Goal: Task Accomplishment & Management: Complete application form

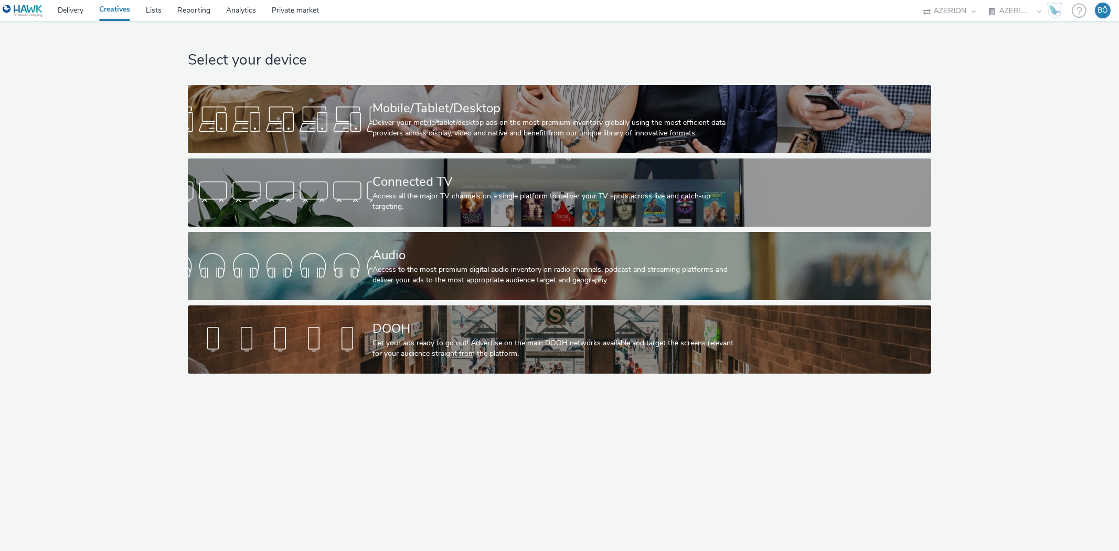
select select "ac009755-aa48-4799-8050-7a339a378eb8"
select select "a1f58486-1528-4f8c-8610-e1cdd7553bc1"
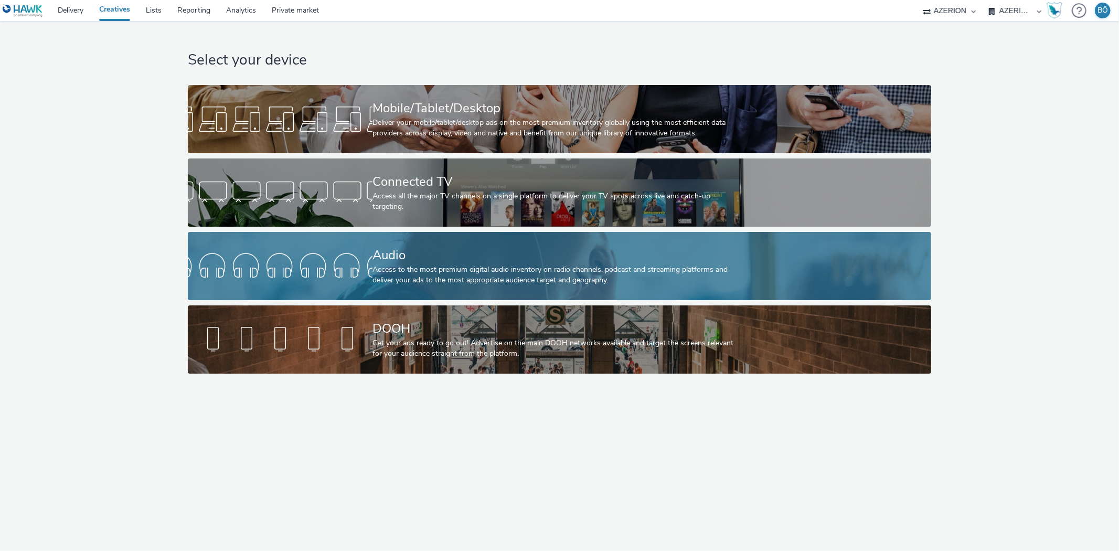
click at [319, 274] on div at bounding box center [280, 266] width 185 height 34
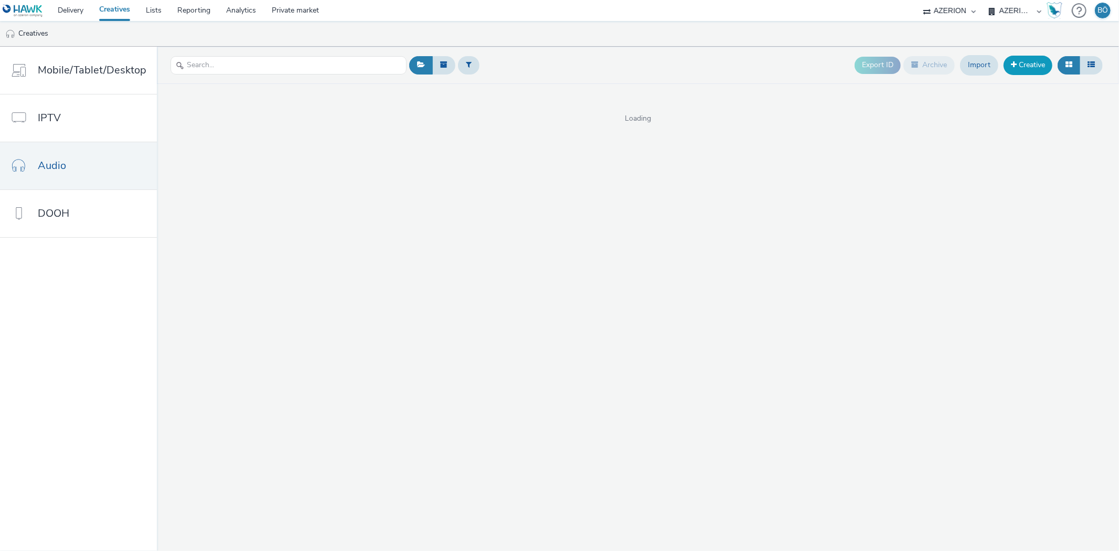
click at [1022, 69] on link "Creative" at bounding box center [1028, 65] width 49 height 19
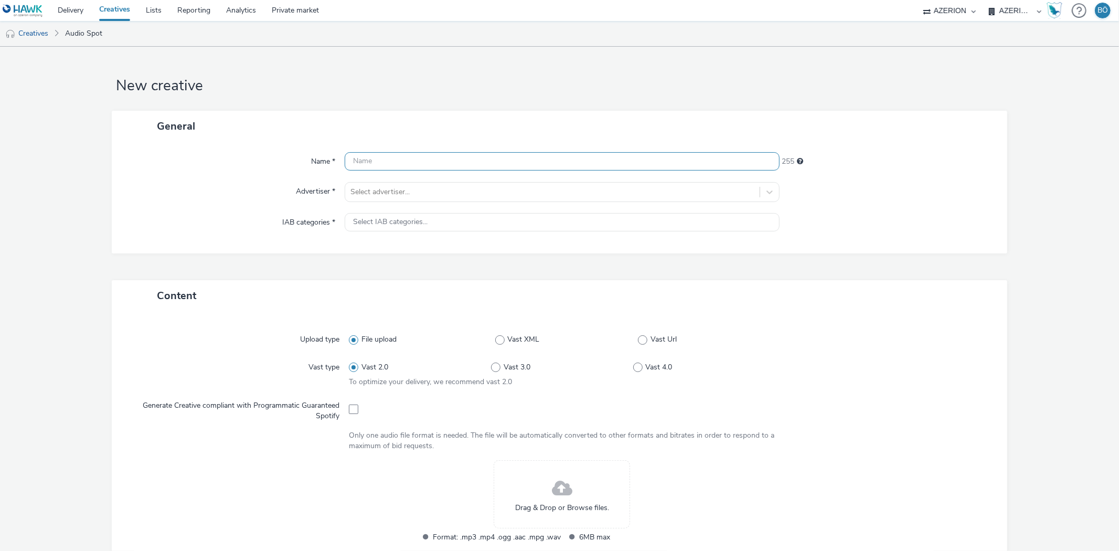
click at [391, 163] on input "text" at bounding box center [562, 161] width 435 height 18
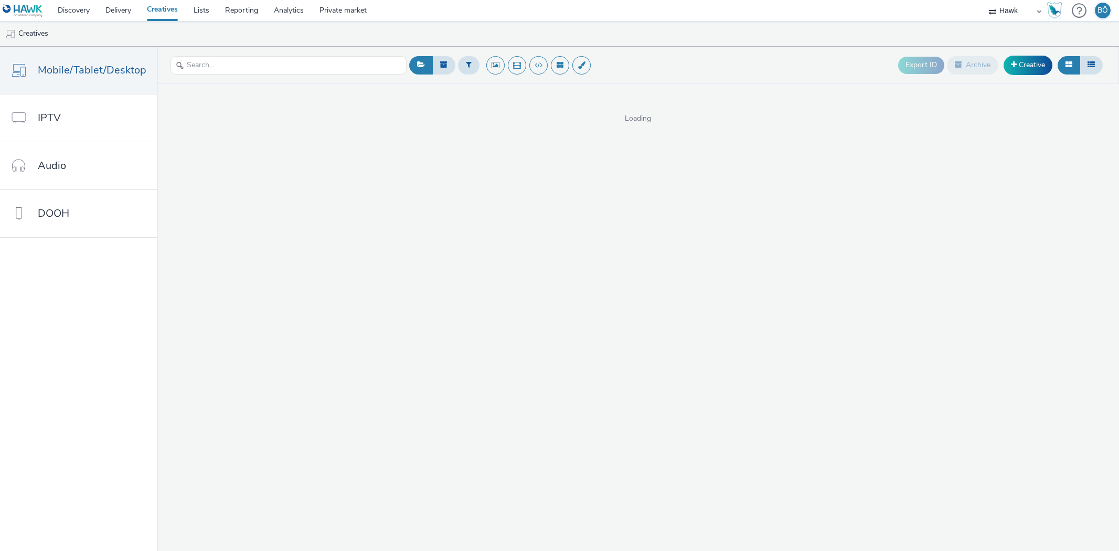
select select "11a7df10-284f-415c-b52a-427acf4c31ae"
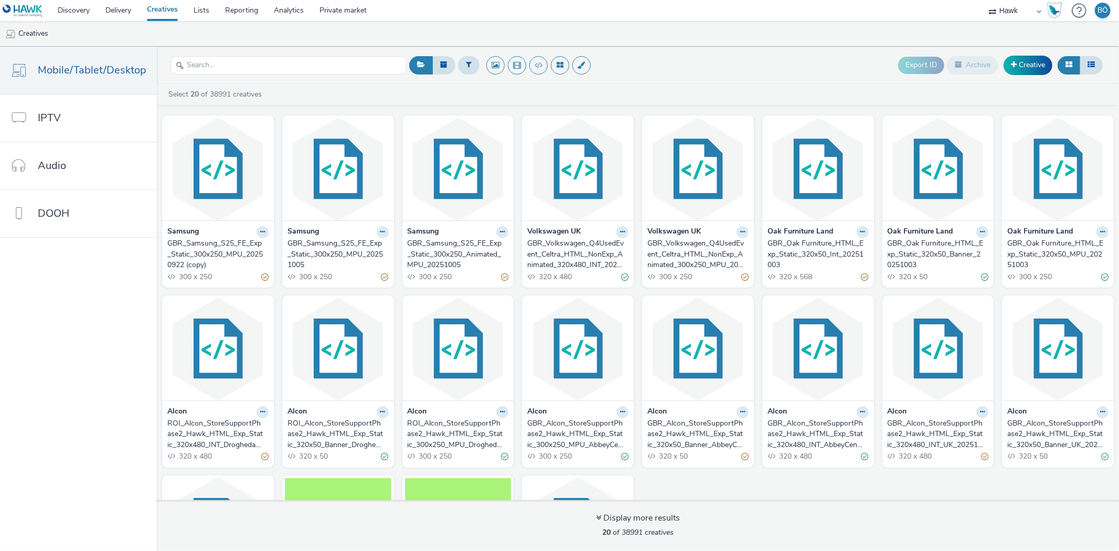
click at [576, 47] on header "Export ID Archive Creative" at bounding box center [638, 65] width 962 height 37
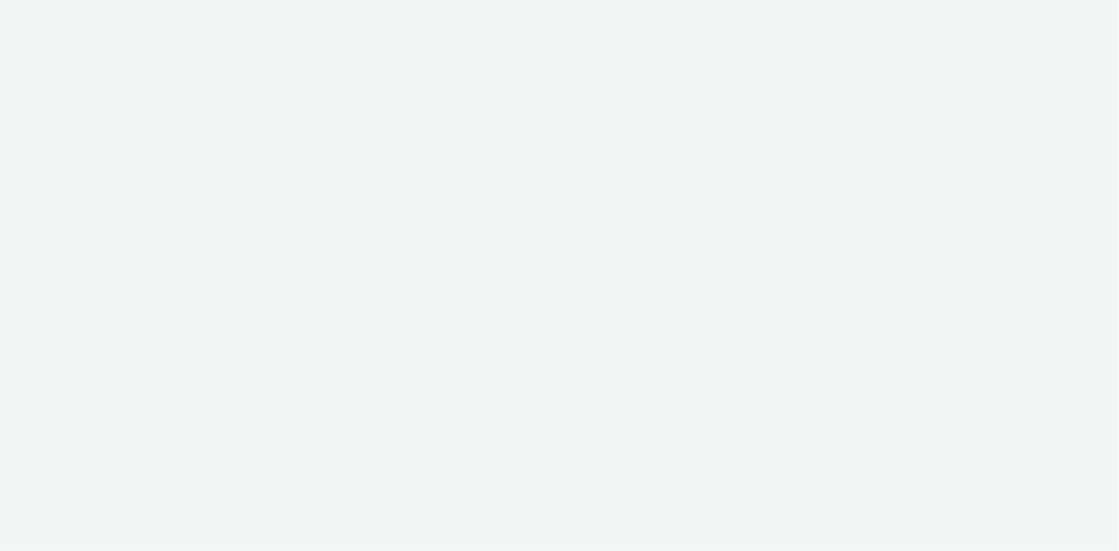
select select "11a7df10-284f-415c-b52a-427acf4c31ae"
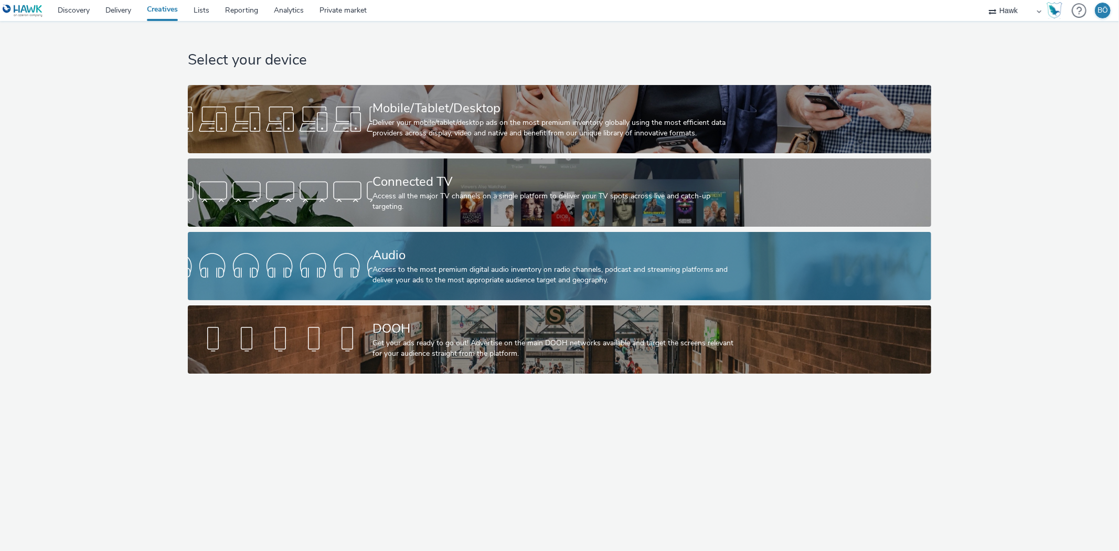
click at [386, 260] on div "Audio" at bounding box center [558, 255] width 370 height 18
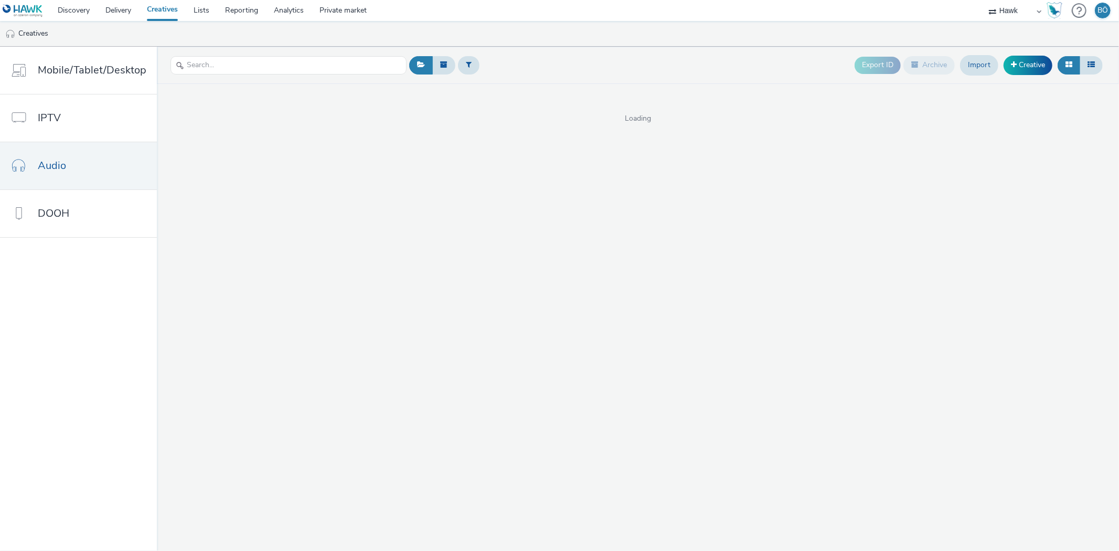
click at [412, 130] on div "Export ID Archive Import Creative Loading" at bounding box center [638, 299] width 962 height 504
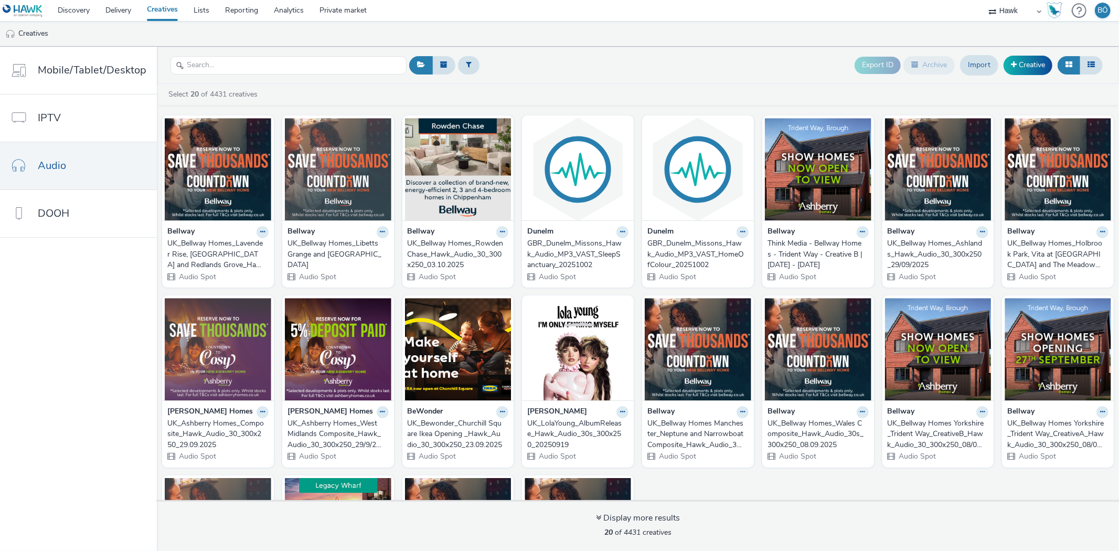
click at [1031, 75] on div "Export ID Archive Import Creative" at bounding box center [980, 65] width 251 height 26
click at [1030, 65] on link "Creative" at bounding box center [1028, 65] width 49 height 19
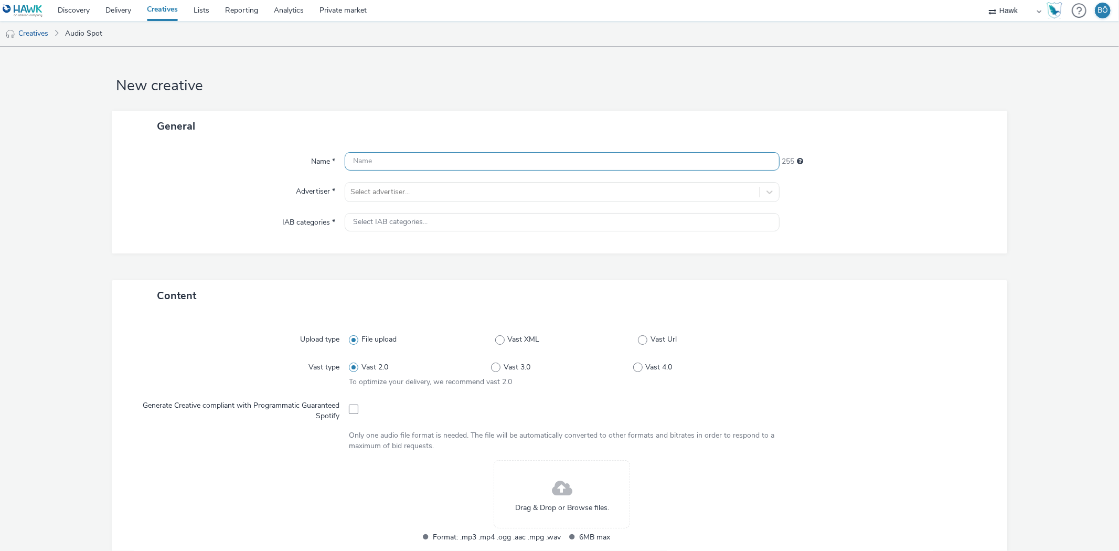
drag, startPoint x: 453, startPoint y: 151, endPoint x: 452, endPoint y: 157, distance: 6.4
click at [453, 151] on div "Name * 255 Advertiser * Select advertiser... IAB categories * Select IAB catego…" at bounding box center [559, 198] width 895 height 112
click at [447, 164] on input "text" at bounding box center [562, 161] width 435 height 18
paste input "UK_Bewonder_Caledonia Park events_Hawk_Audio_30_300x250_45936_"
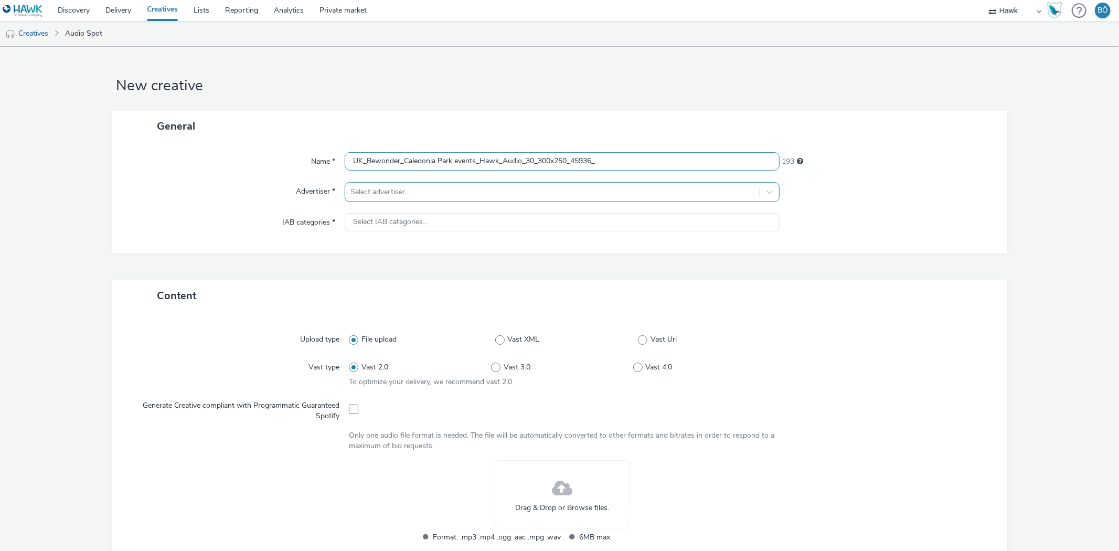
type input "UK_Bewonder_Caledonia Park events_Hawk_Audio_30_300x250_45936_"
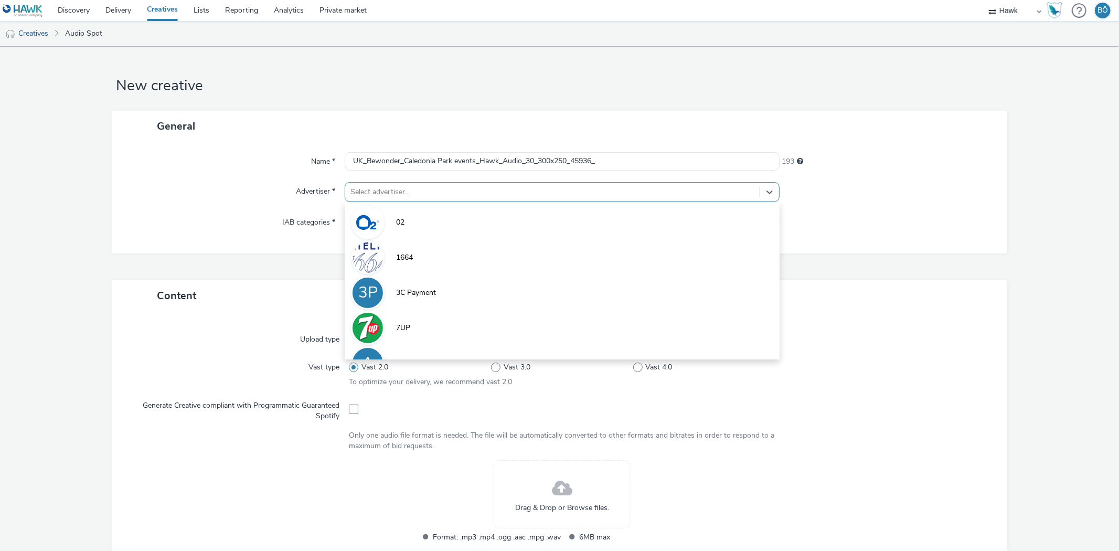
click at [434, 190] on div at bounding box center [553, 192] width 404 height 13
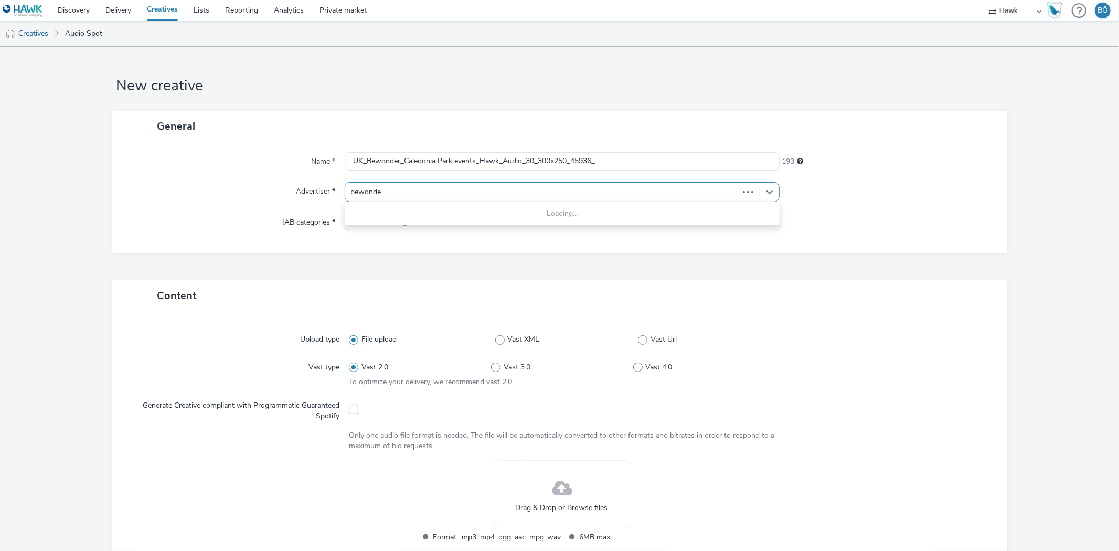
type input "bewonder"
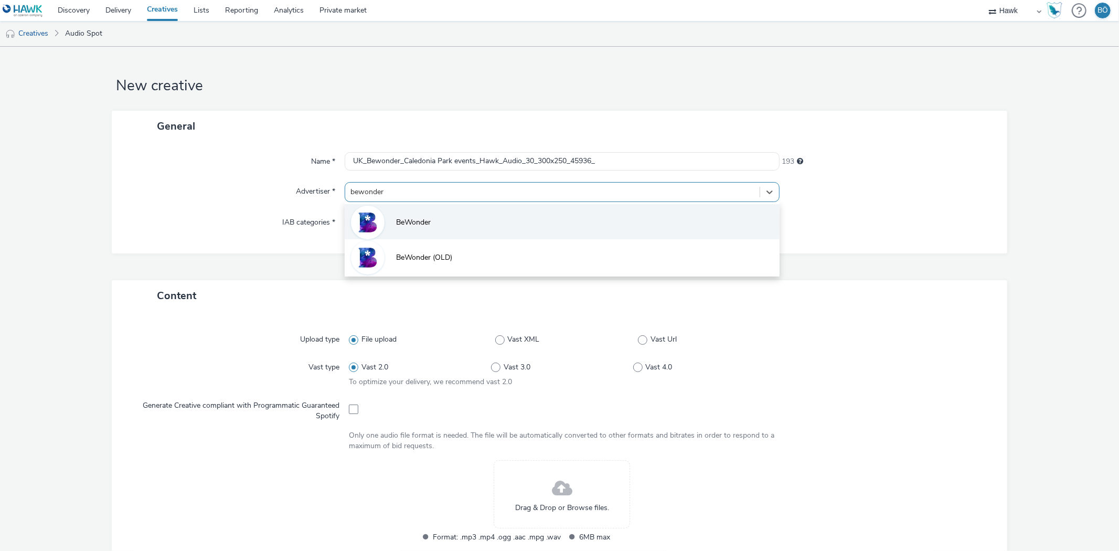
click at [415, 228] on li "BeWonder" at bounding box center [562, 221] width 435 height 35
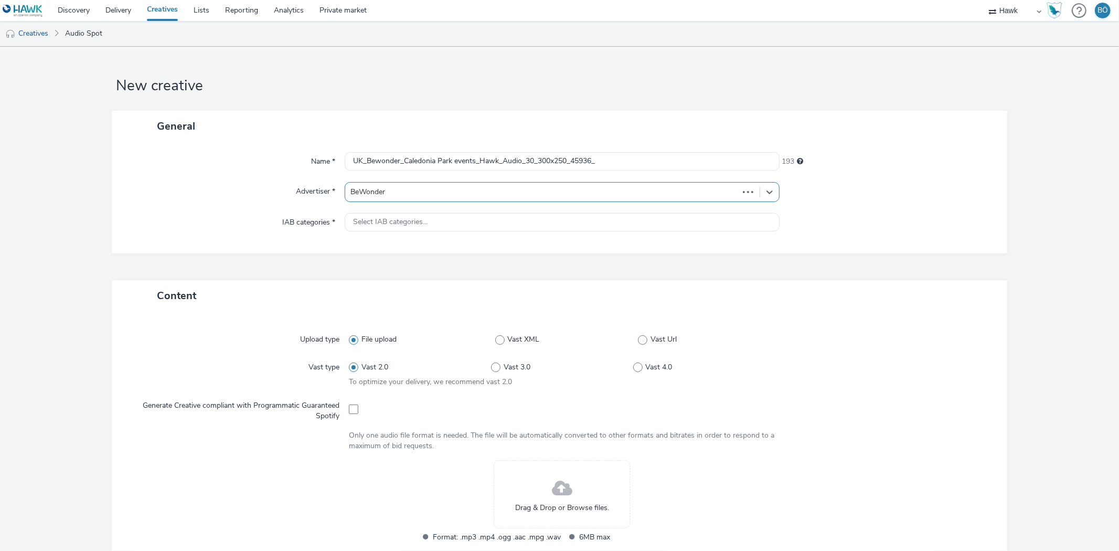
type input "http://www.bewonder.co.uk"
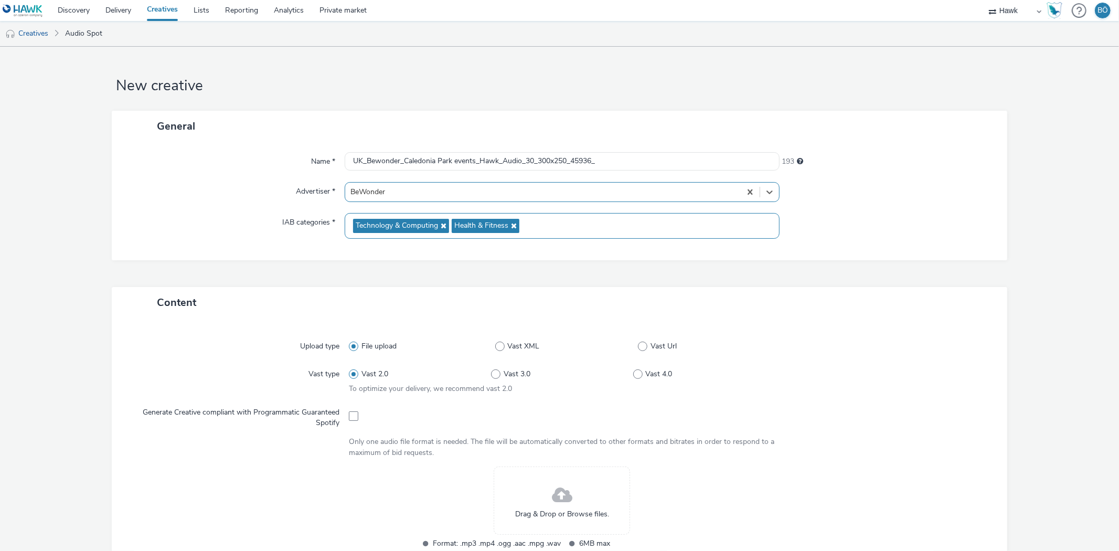
click at [415, 222] on span "Technology & Computing" at bounding box center [397, 225] width 82 height 9
click at [153, 316] on div "Content" at bounding box center [559, 302] width 895 height 31
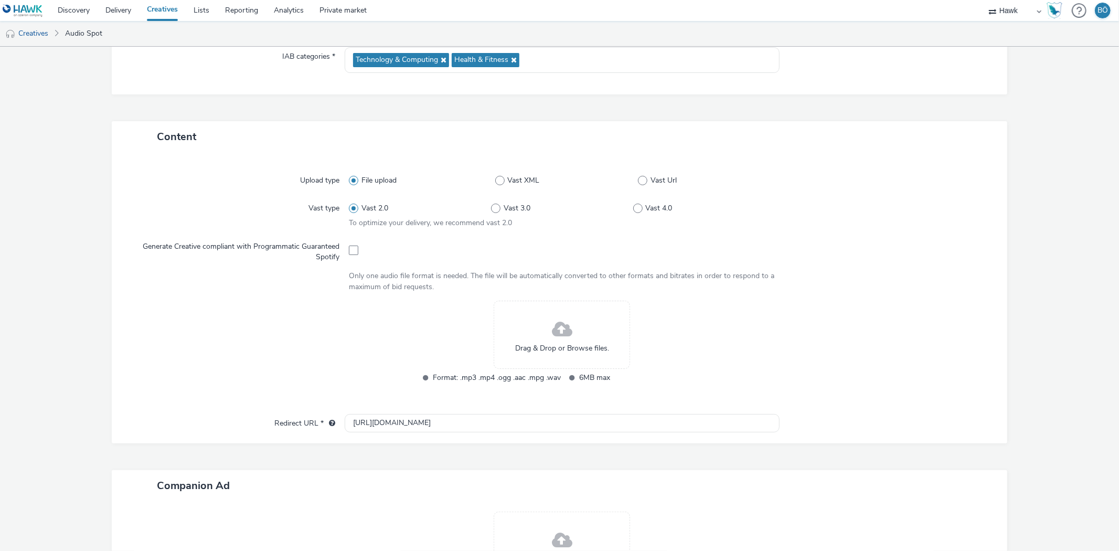
scroll to position [233, 0]
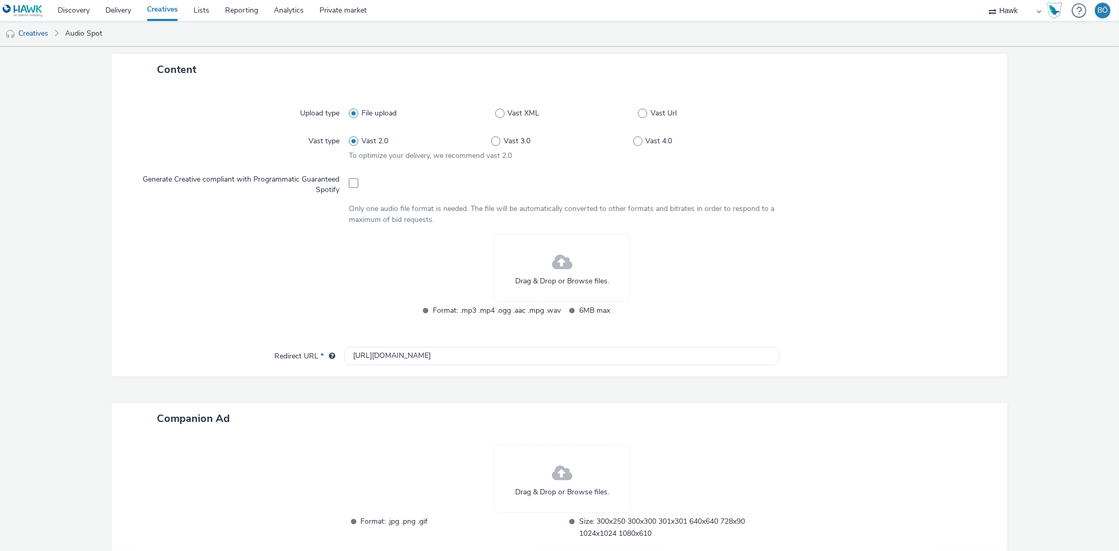
click at [522, 280] on span "Drag & Drop or Browse files." at bounding box center [562, 281] width 94 height 10
click at [538, 280] on span "Drag & Drop or Browse files." at bounding box center [562, 281] width 94 height 10
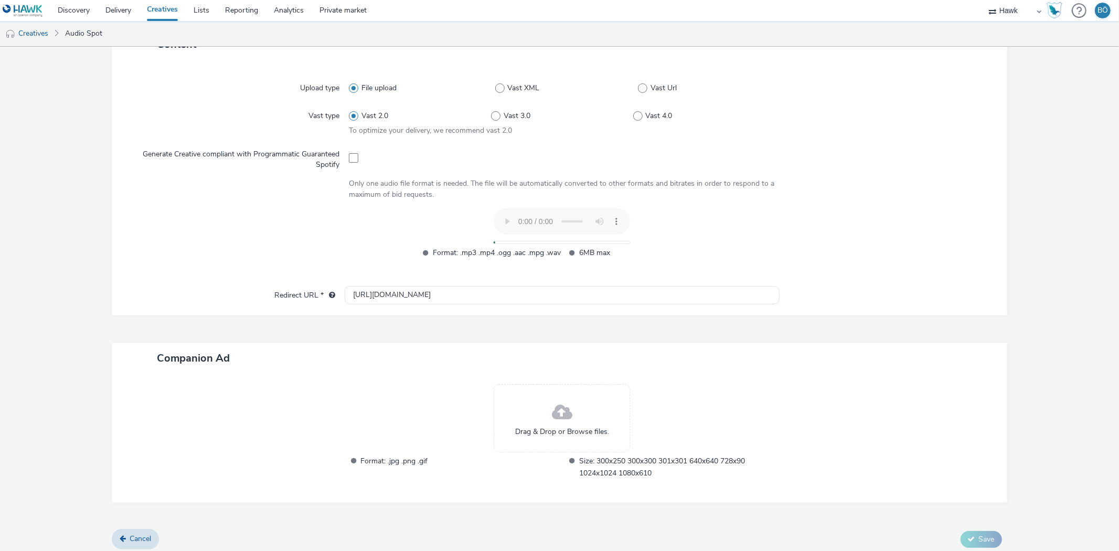
scroll to position [263, 0]
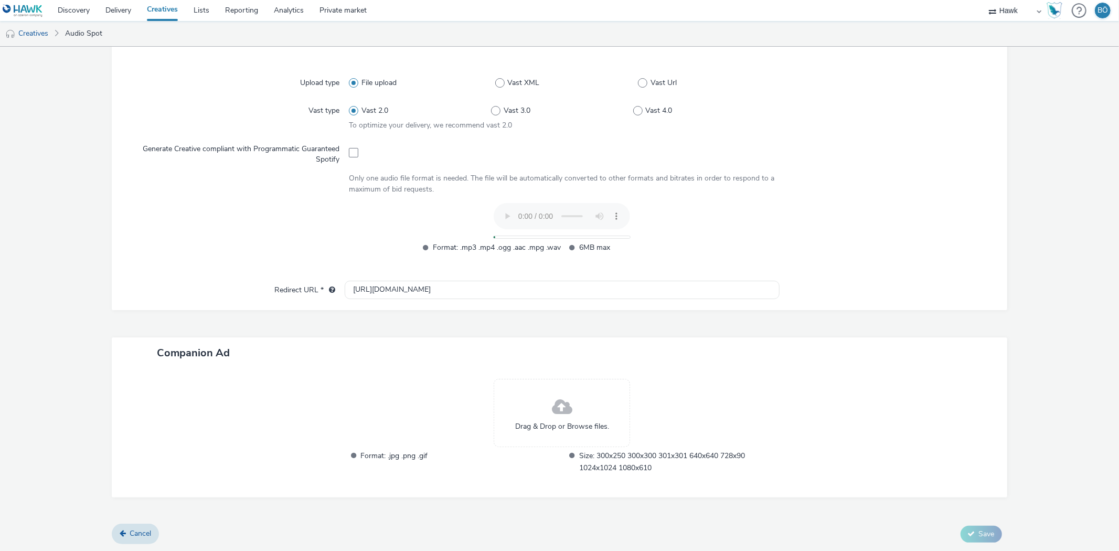
click at [559, 394] on span at bounding box center [562, 408] width 20 height 28
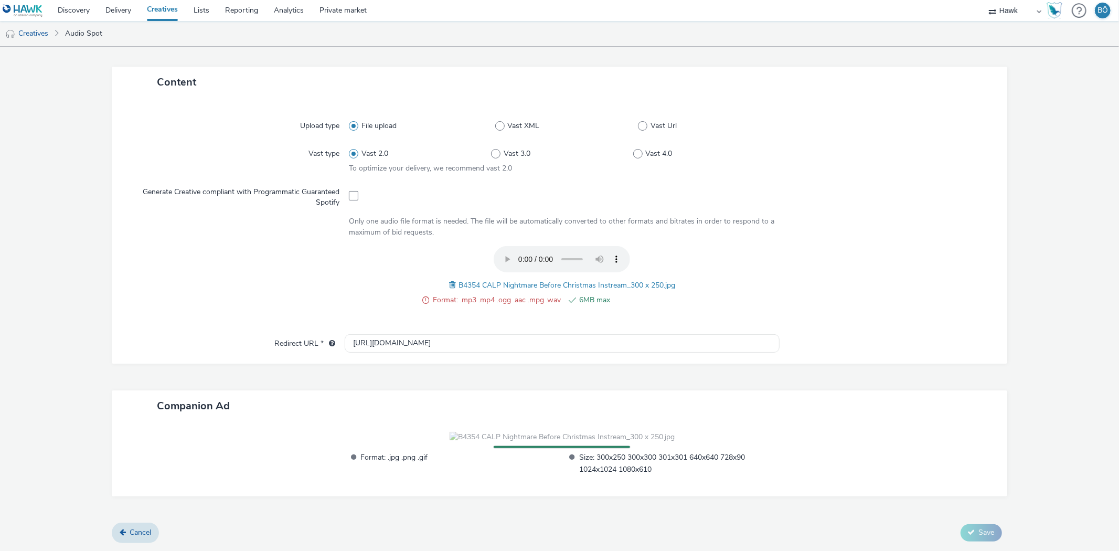
scroll to position [279, 0]
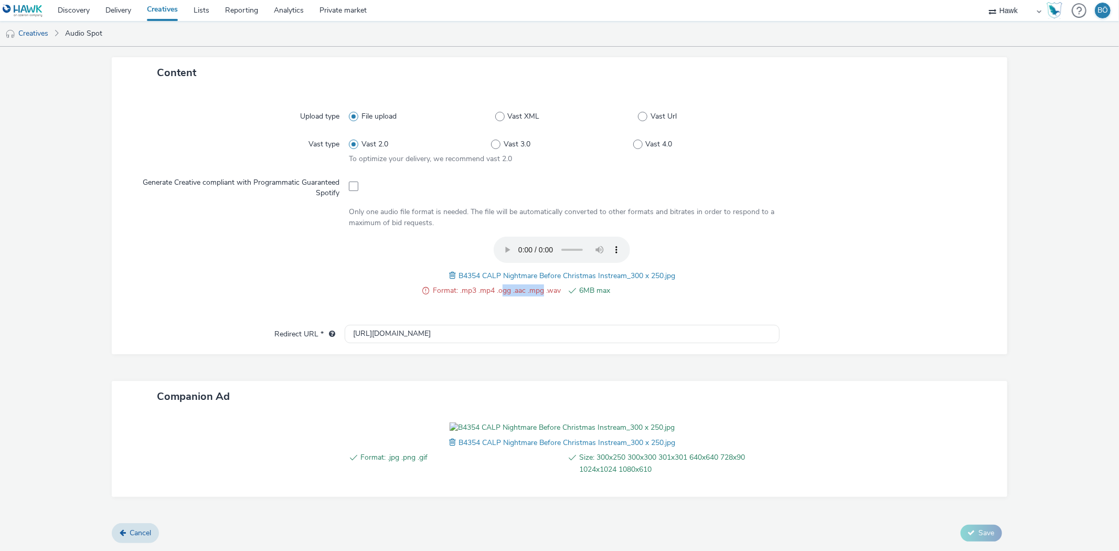
drag, startPoint x: 496, startPoint y: 237, endPoint x: 538, endPoint y: 234, distance: 42.1
click at [537, 284] on span "Format: .mp3 .mp4 .ogg .aac .mpg .wav" at bounding box center [497, 290] width 128 height 13
click at [609, 284] on span "6MB max" at bounding box center [643, 290] width 128 height 13
click at [449, 270] on span at bounding box center [453, 276] width 9 height 12
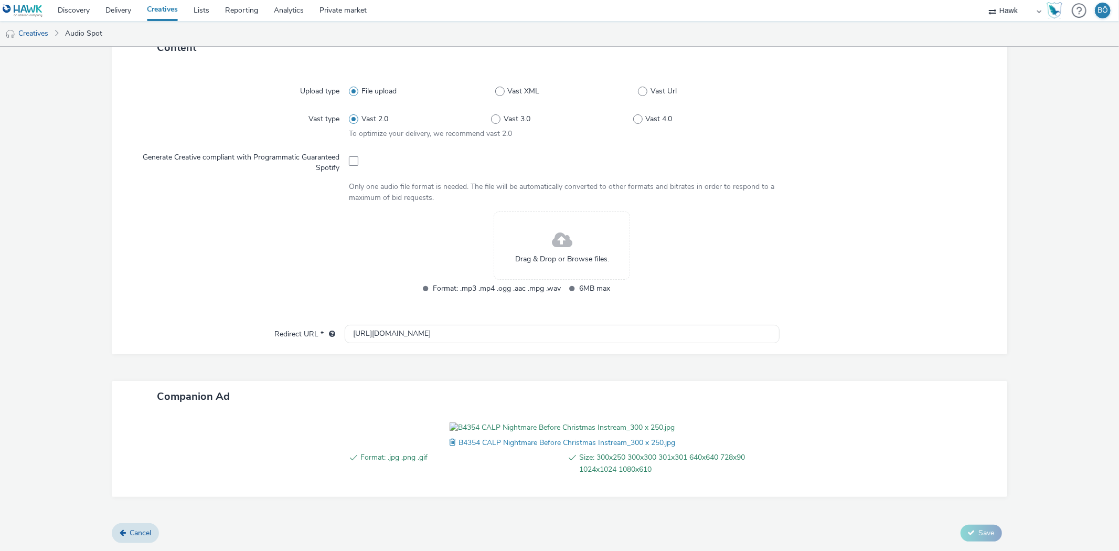
click at [555, 227] on span at bounding box center [562, 241] width 20 height 28
click at [595, 211] on div "Drag & Drop or Browse files." at bounding box center [562, 245] width 136 height 68
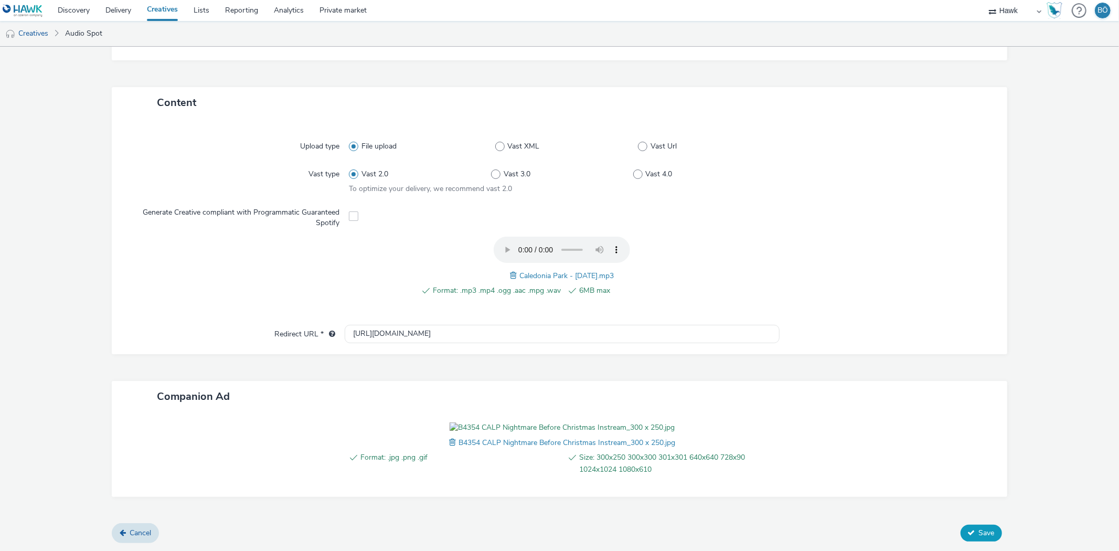
scroll to position [258, 0]
click at [968, 536] on icon at bounding box center [971, 532] width 7 height 7
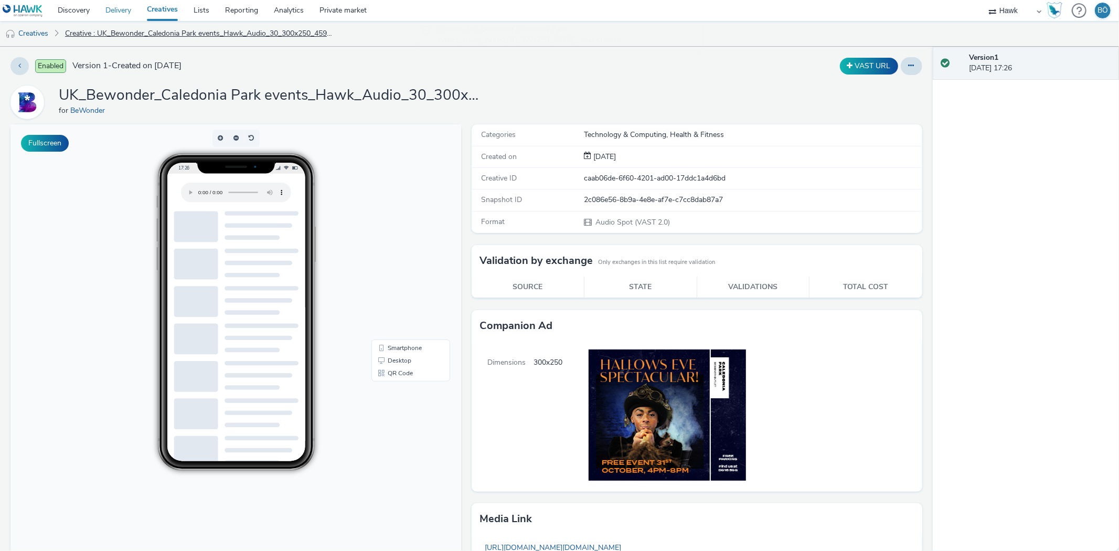
drag, startPoint x: 131, startPoint y: 16, endPoint x: 216, endPoint y: 27, distance: 85.2
click at [131, 16] on link "Delivery" at bounding box center [118, 10] width 41 height 21
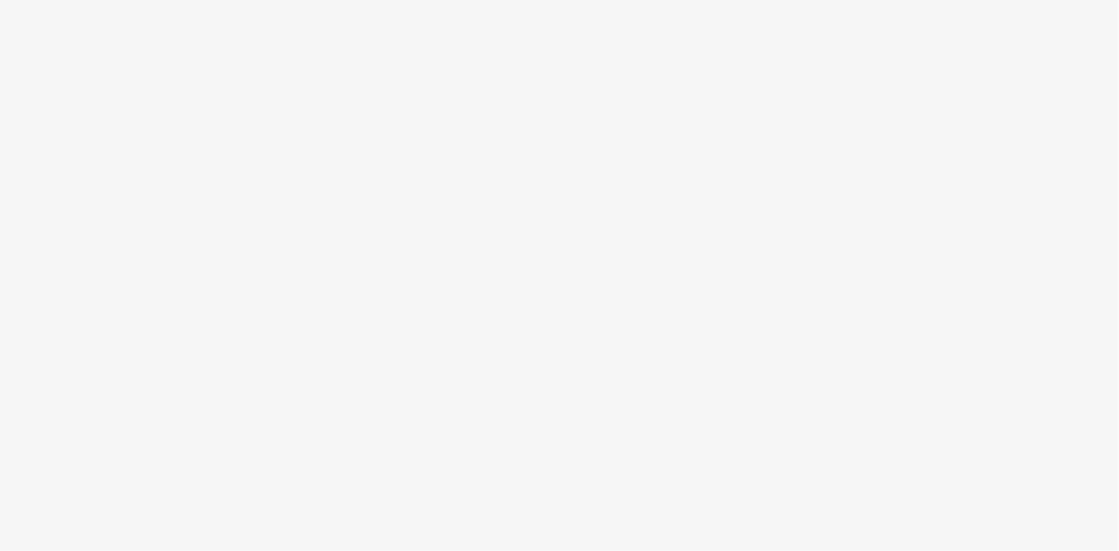
select select "ac009755-aa48-4799-8050-7a339a378eb8"
select select "79162ed7-0017-4339-93b0-3399b708648f"
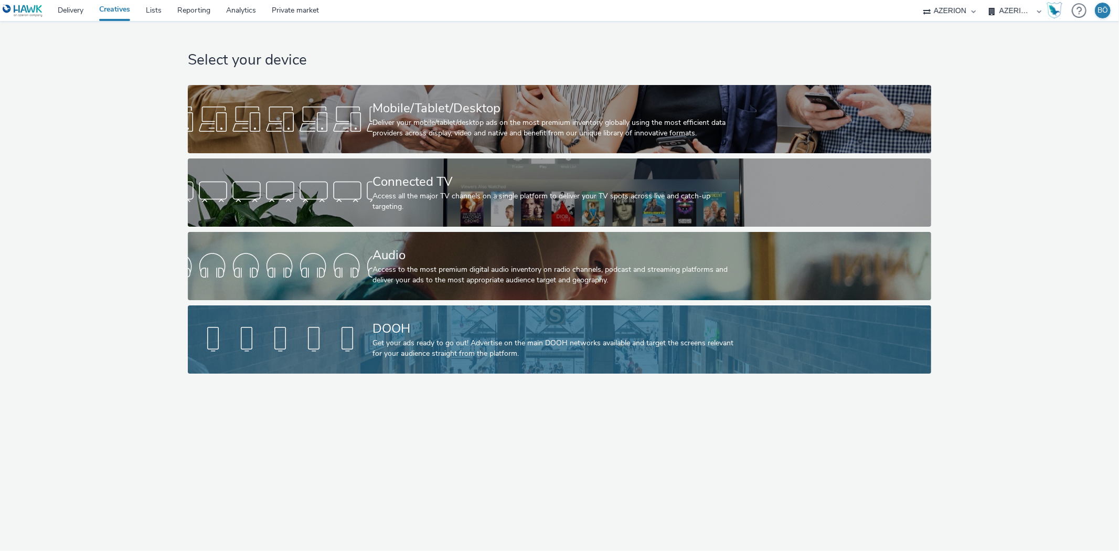
click at [369, 319] on link "DOOH Get your ads ready to go out! Advertise on the main DOOH networks availabl…" at bounding box center [560, 339] width 744 height 68
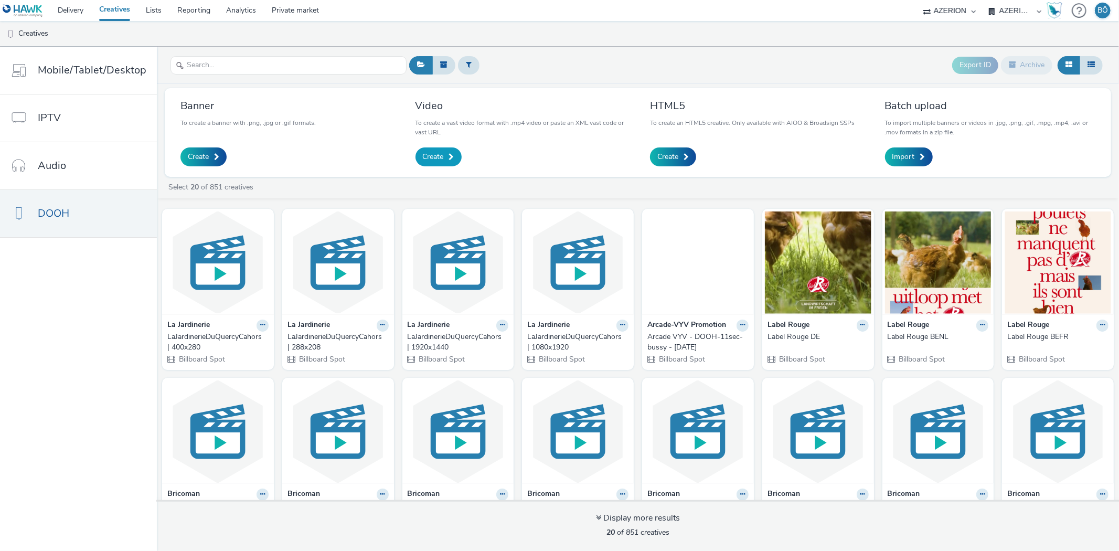
click at [431, 152] on span "Create" at bounding box center [433, 157] width 21 height 10
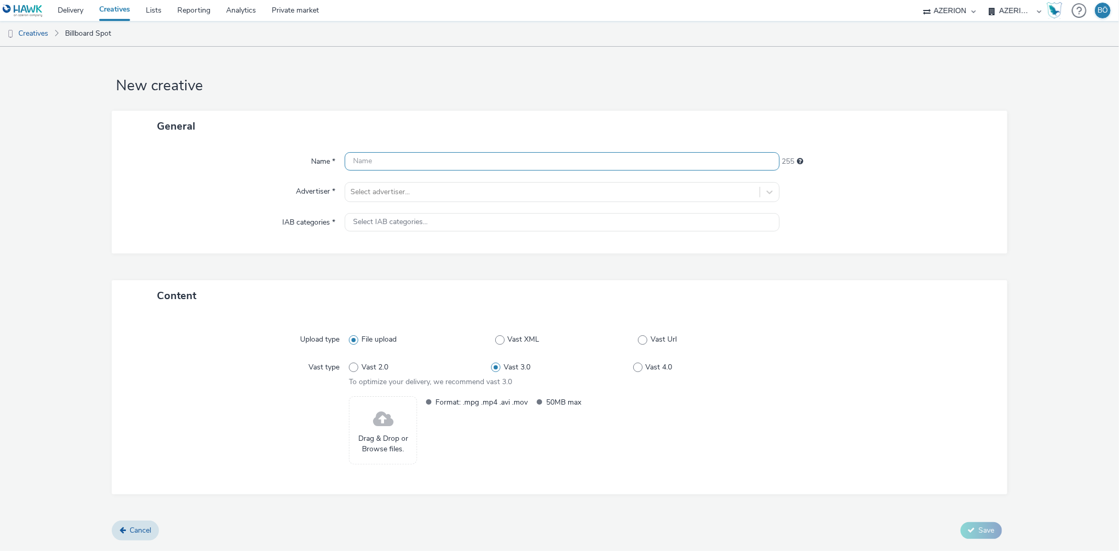
click at [469, 160] on input "text" at bounding box center [562, 161] width 435 height 18
click at [56, 32] on li "Creatives" at bounding box center [30, 33] width 60 height 25
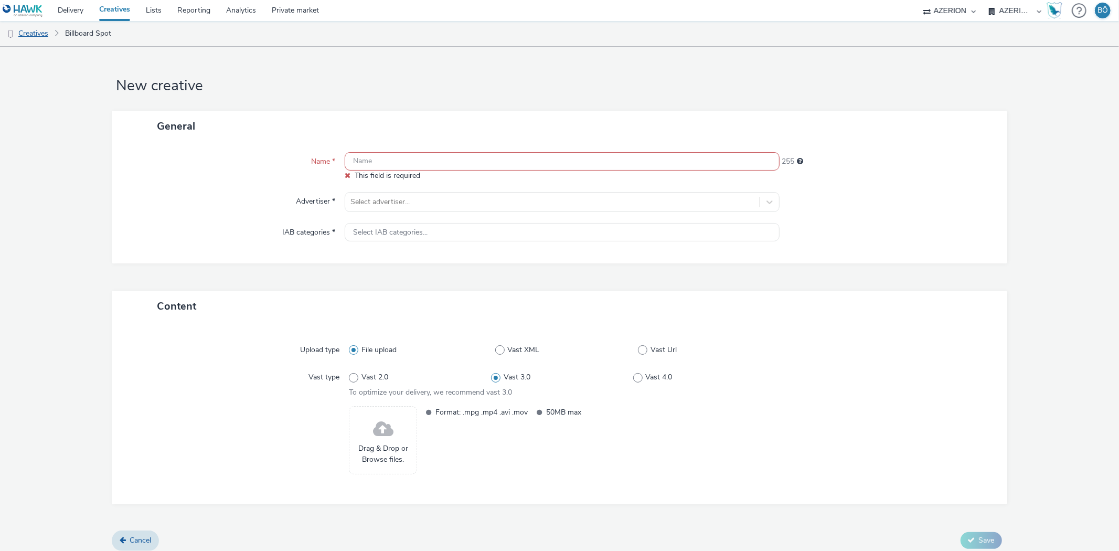
click at [47, 34] on link "Creatives" at bounding box center [27, 33] width 54 height 25
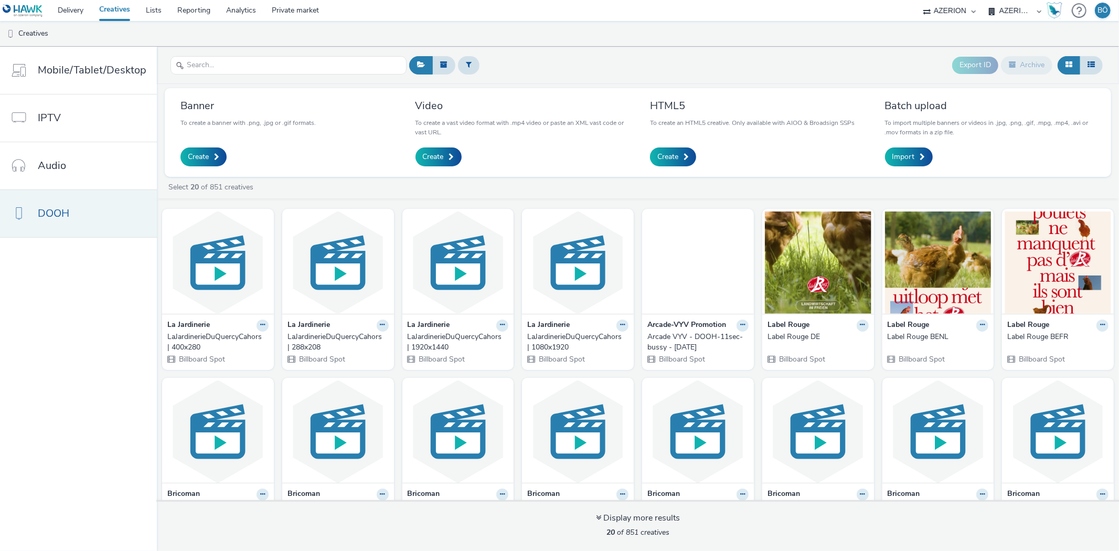
click at [79, 222] on link "DOOH" at bounding box center [78, 213] width 157 height 47
click at [693, 329] on strong "Arcade-VYV Promotion" at bounding box center [687, 326] width 79 height 12
click at [740, 328] on icon at bounding box center [742, 325] width 5 height 6
click at [701, 342] on link "Edit" at bounding box center [709, 343] width 79 height 21
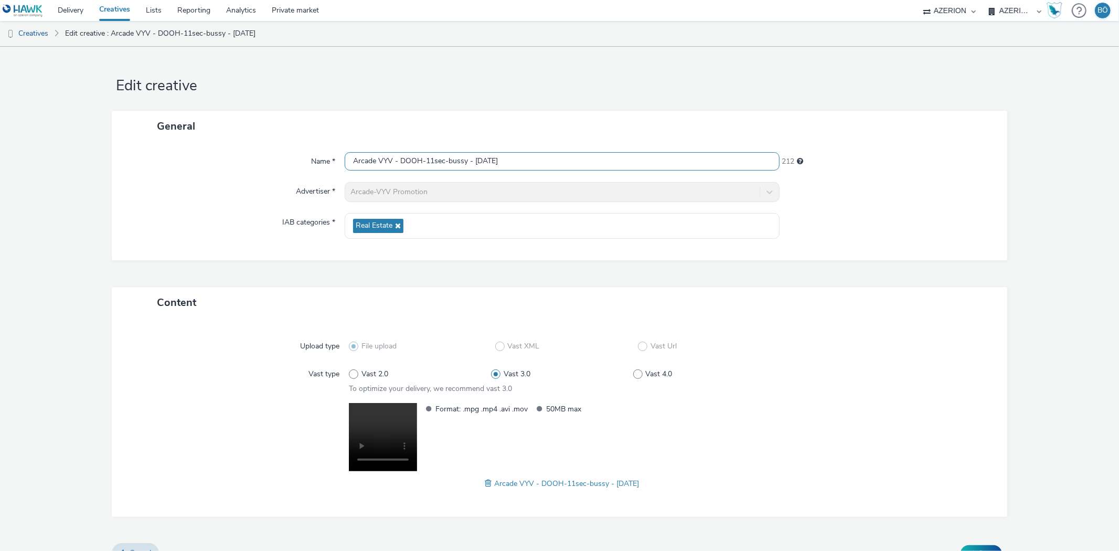
click at [500, 168] on input "Arcade VYV - DOOH-11sec-bussy - [DATE]" at bounding box center [562, 161] width 435 height 18
click at [283, 8] on link "Private market" at bounding box center [295, 10] width 63 height 21
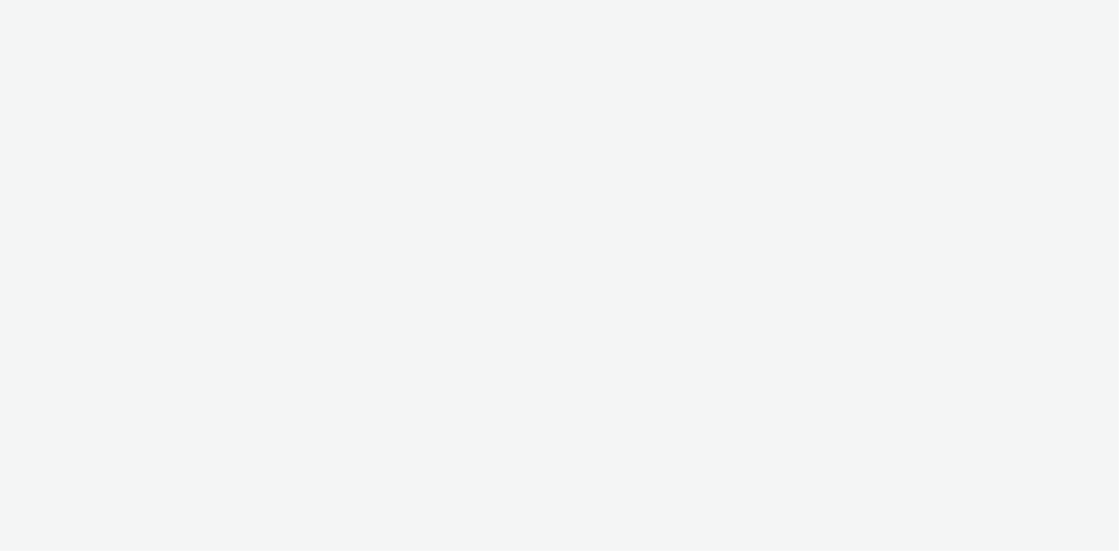
select select "ac009755-aa48-4799-8050-7a339a378eb8"
select select "79162ed7-0017-4339-93b0-3399b708648f"
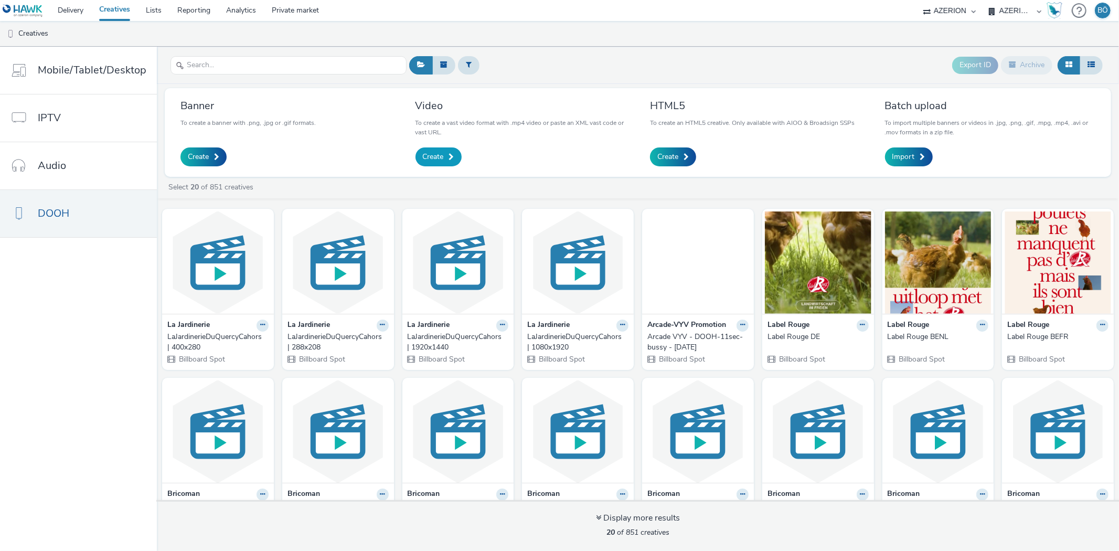
click at [444, 158] on link "Create" at bounding box center [439, 156] width 46 height 19
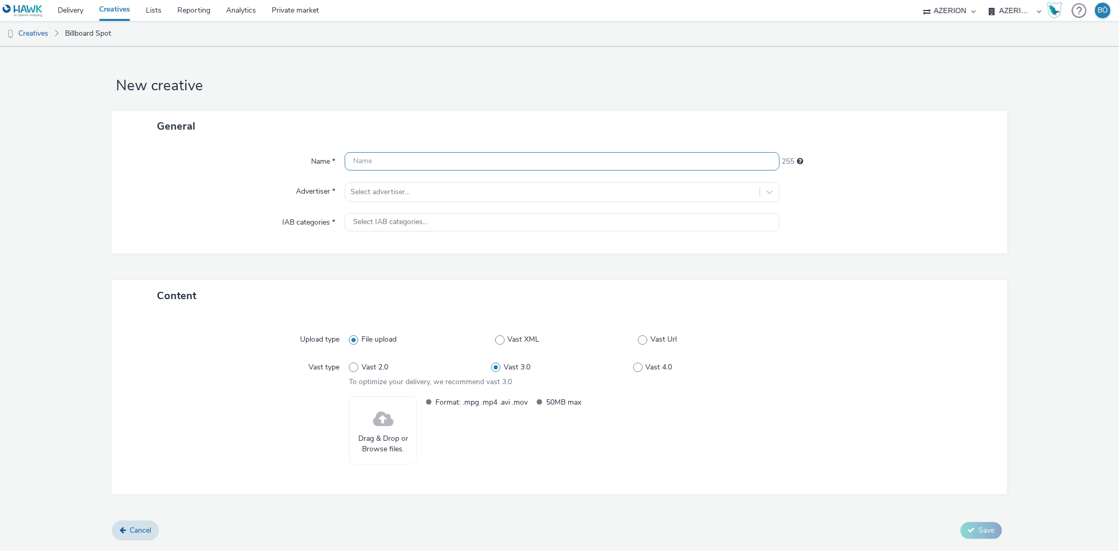
click at [399, 164] on input "text" at bounding box center [562, 161] width 435 height 18
paste input "Arcade VYV - DOOH-11sec-bussy - [DATE]"
click at [435, 158] on input "Arcade VYV - DOOH-11sec-bussy - [DATE]" at bounding box center [562, 161] width 435 height 18
type input "Arcade VYV - DOOH-10sec-bussy - [DATE]"
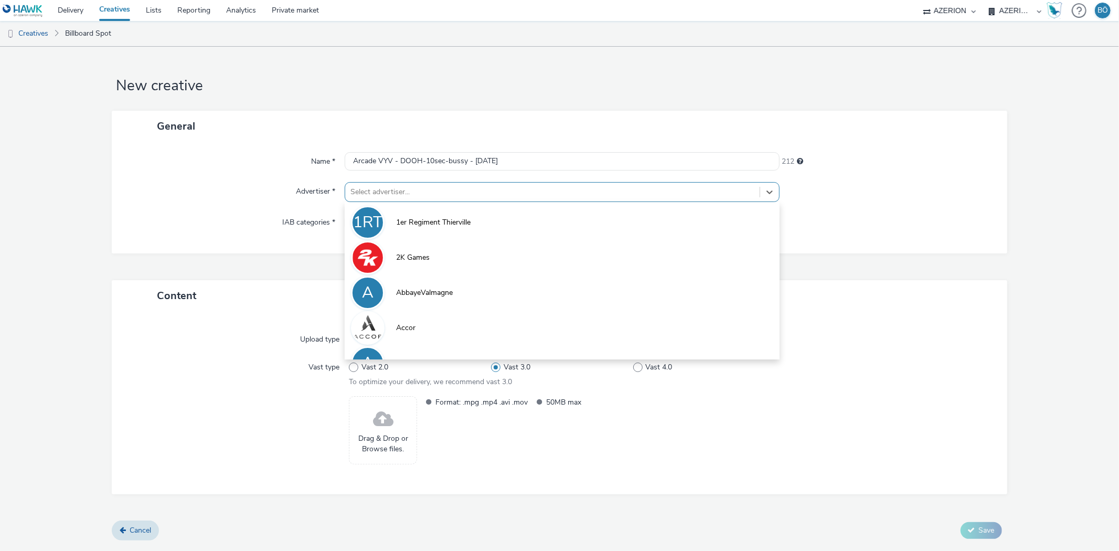
click at [407, 187] on div at bounding box center [553, 192] width 404 height 13
type input "a"
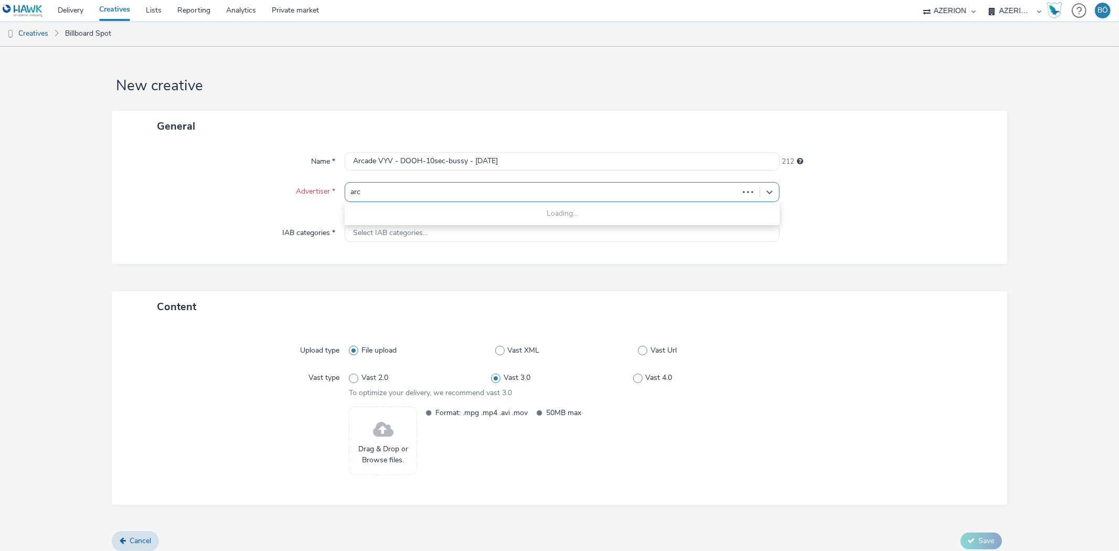
type input "arca"
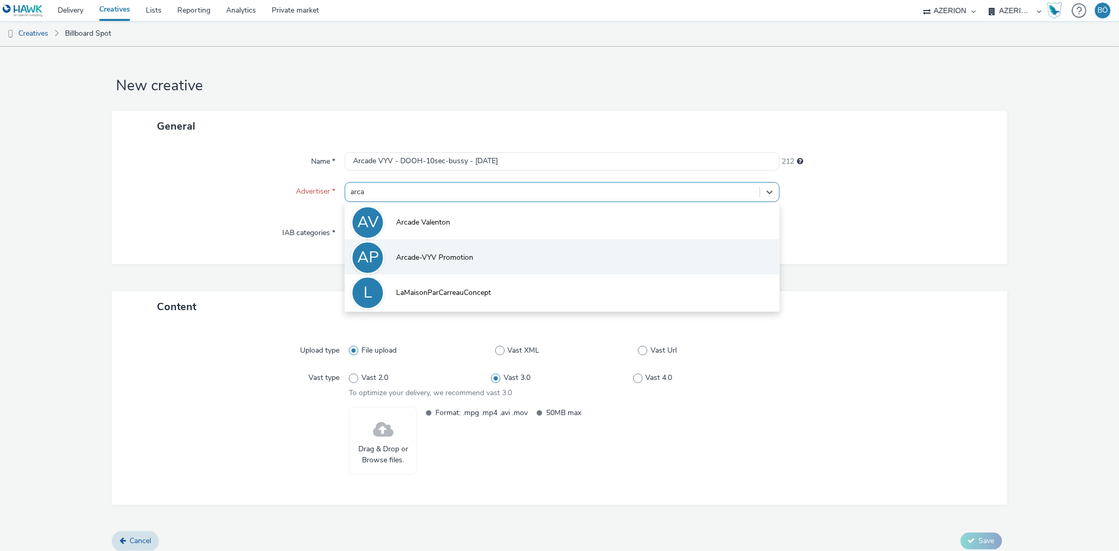
click at [453, 255] on span "Arcade-VYV Promotion" at bounding box center [434, 257] width 77 height 10
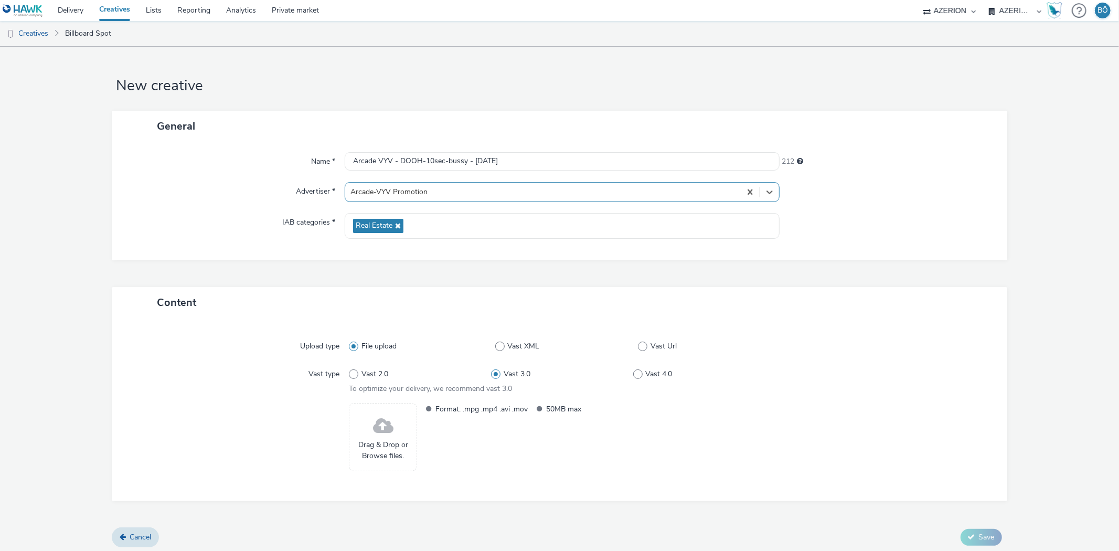
click at [368, 437] on div "Drag & Drop or Browse files." at bounding box center [383, 437] width 68 height 68
click at [373, 434] on span at bounding box center [383, 426] width 20 height 28
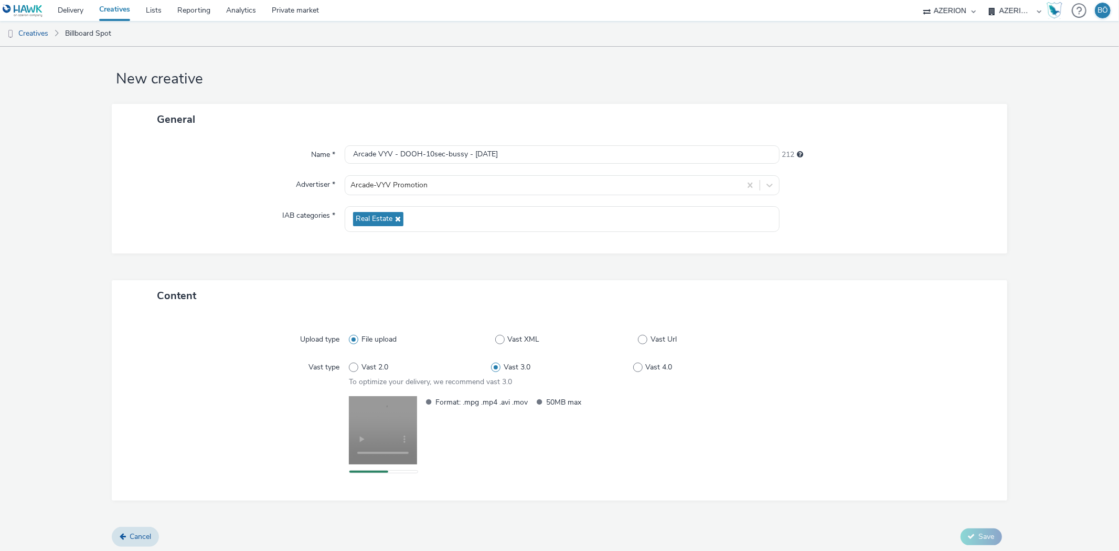
scroll to position [9, 0]
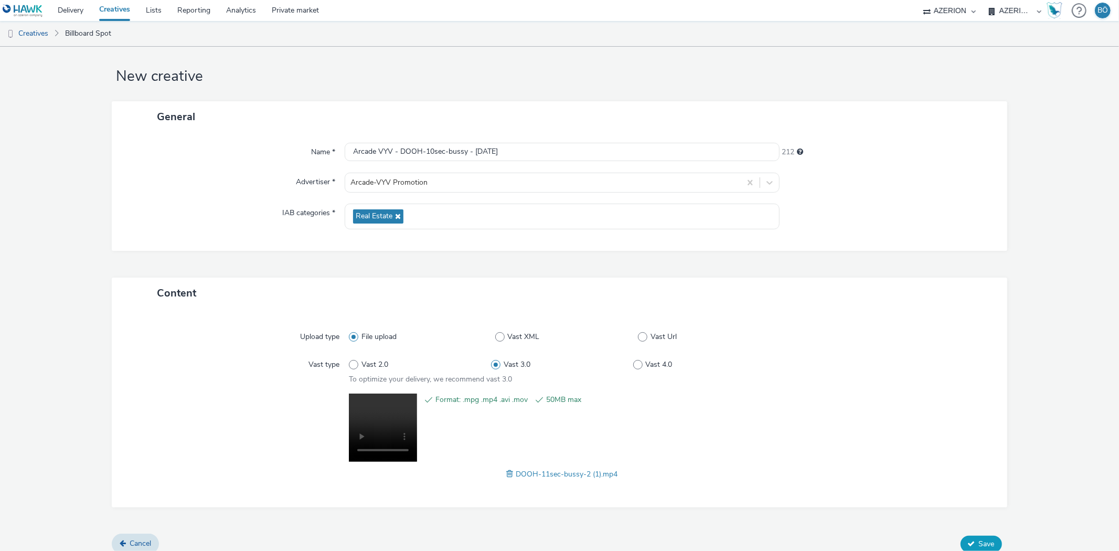
click at [981, 536] on button "Save" at bounding box center [981, 544] width 41 height 17
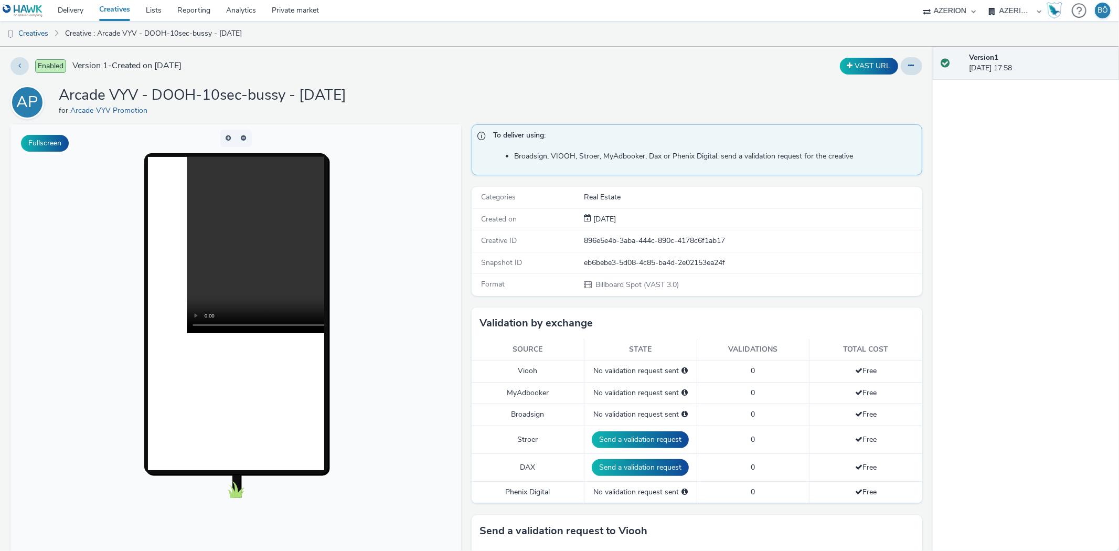
click at [511, 90] on div "AP Arcade VYV - DOOH-10sec-bussy - [DATE] for Arcade-VYV Promotion" at bounding box center [466, 103] width 912 height 34
